Goal: Use online tool/utility: Utilize a website feature to perform a specific function

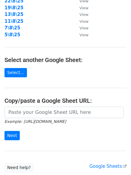
scroll to position [104, 0]
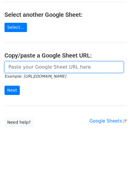
click at [52, 71] on input "url" at bounding box center [63, 66] width 119 height 11
paste input "[URL][DOMAIN_NAME]"
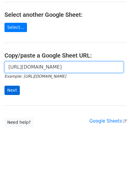
scroll to position [0, 133]
type input "[URL][DOMAIN_NAME]"
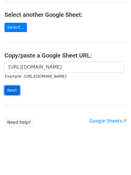
click at [11, 91] on input "Next" at bounding box center [11, 90] width 15 height 9
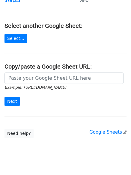
scroll to position [100, 0]
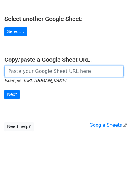
drag, startPoint x: 25, startPoint y: 70, endPoint x: 22, endPoint y: 79, distance: 9.4
click at [25, 70] on input "url" at bounding box center [63, 71] width 119 height 11
paste input "[URL][DOMAIN_NAME]"
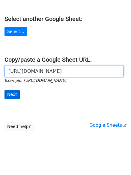
scroll to position [0, 133]
type input "[URL][DOMAIN_NAME]"
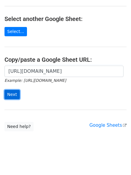
click at [14, 92] on input "Next" at bounding box center [11, 94] width 15 height 9
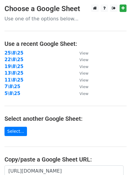
scroll to position [104, 0]
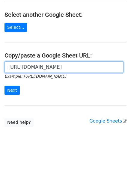
click at [32, 64] on input "[URL][DOMAIN_NAME]" at bounding box center [63, 66] width 119 height 11
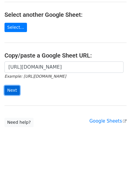
click at [12, 86] on input "Next" at bounding box center [11, 90] width 15 height 9
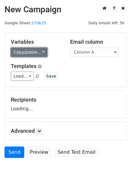
click at [24, 54] on link "Copy/paste..." at bounding box center [29, 52] width 36 height 9
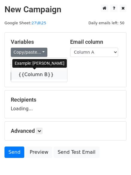
click at [23, 72] on link "{{Column B}}" at bounding box center [39, 75] width 56 height 10
